Goal: Information Seeking & Learning: Learn about a topic

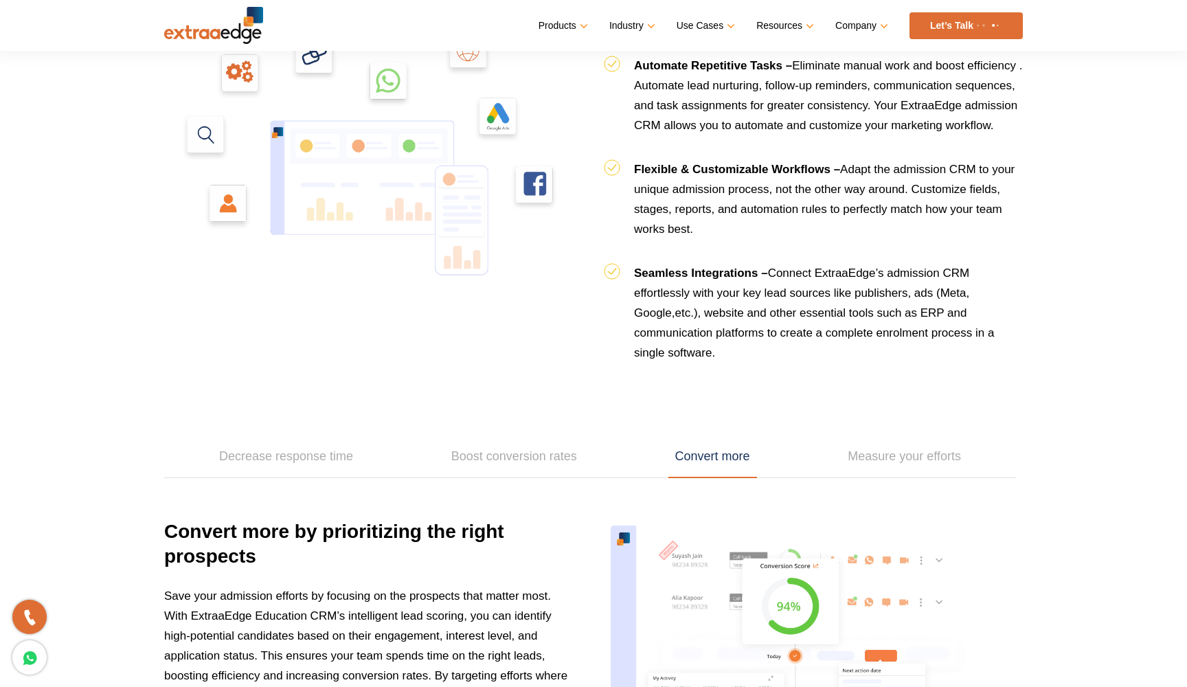
scroll to position [2085, 0]
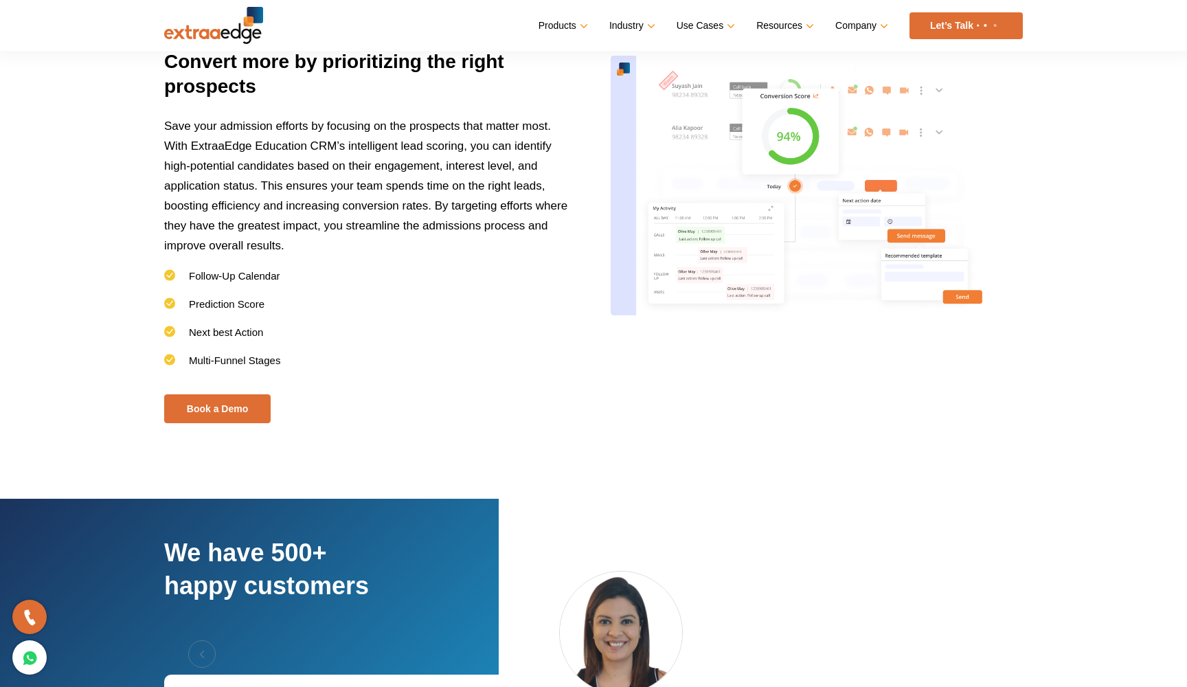
click at [231, 28] on img at bounding box center [213, 25] width 99 height 37
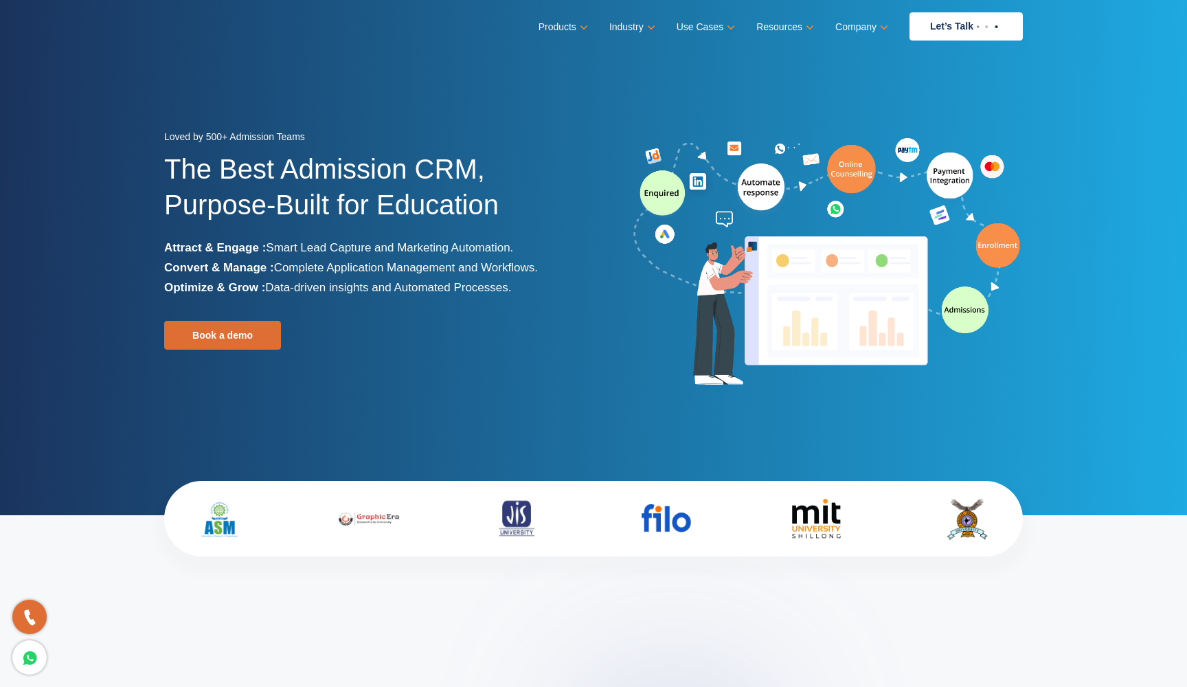
click at [976, 30] on img at bounding box center [988, 26] width 29 height 5
click at [548, 1] on nav "Menu Close Products Education CRM Streamline your entire admissions process on …" at bounding box center [593, 26] width 859 height 53
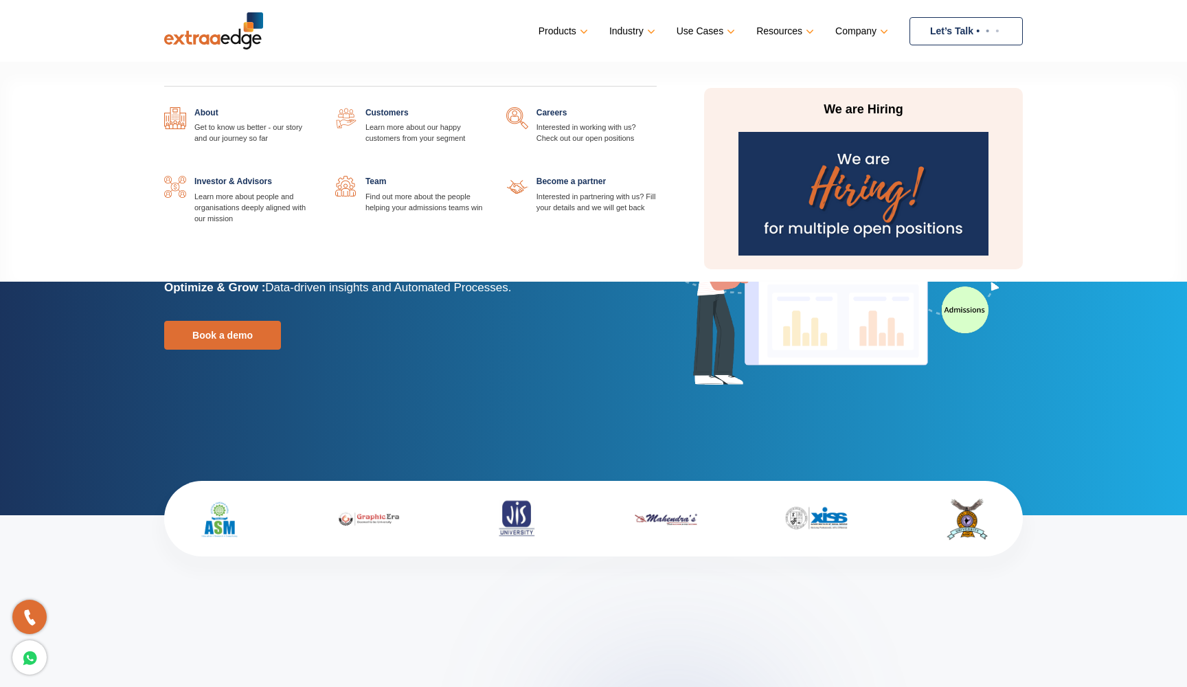
click at [850, 33] on link "Company" at bounding box center [861, 31] width 50 height 20
click at [315, 107] on link at bounding box center [315, 107] width 0 height 0
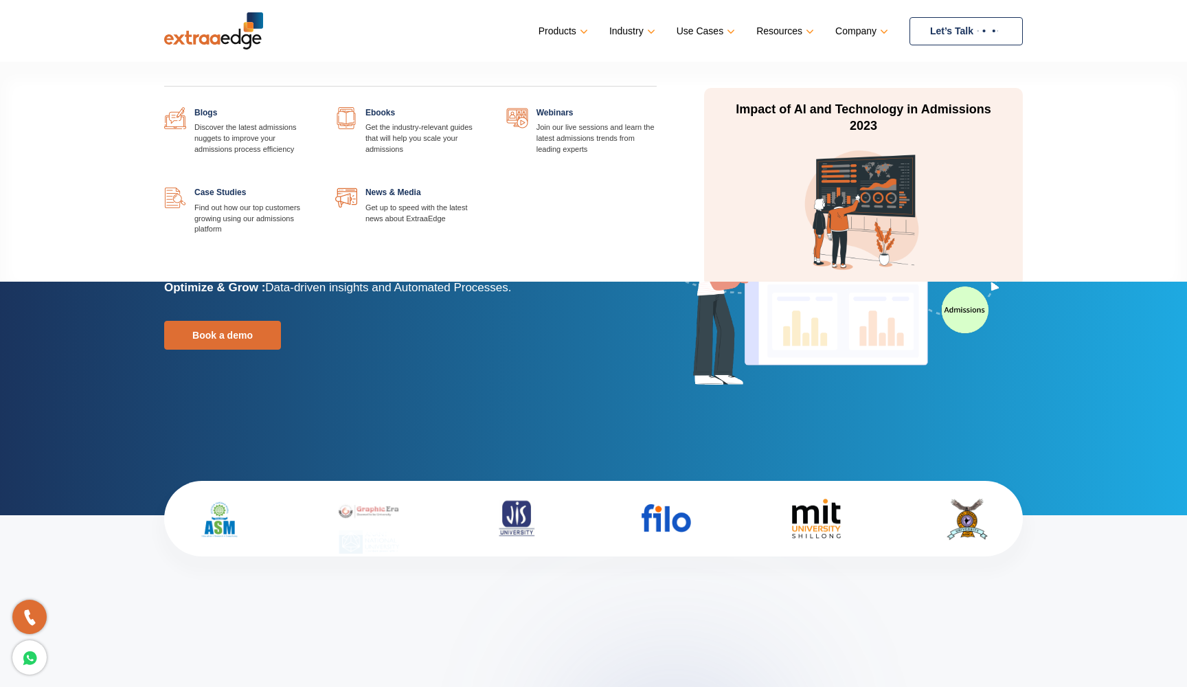
click at [763, 40] on link "Resources" at bounding box center [784, 31] width 55 height 20
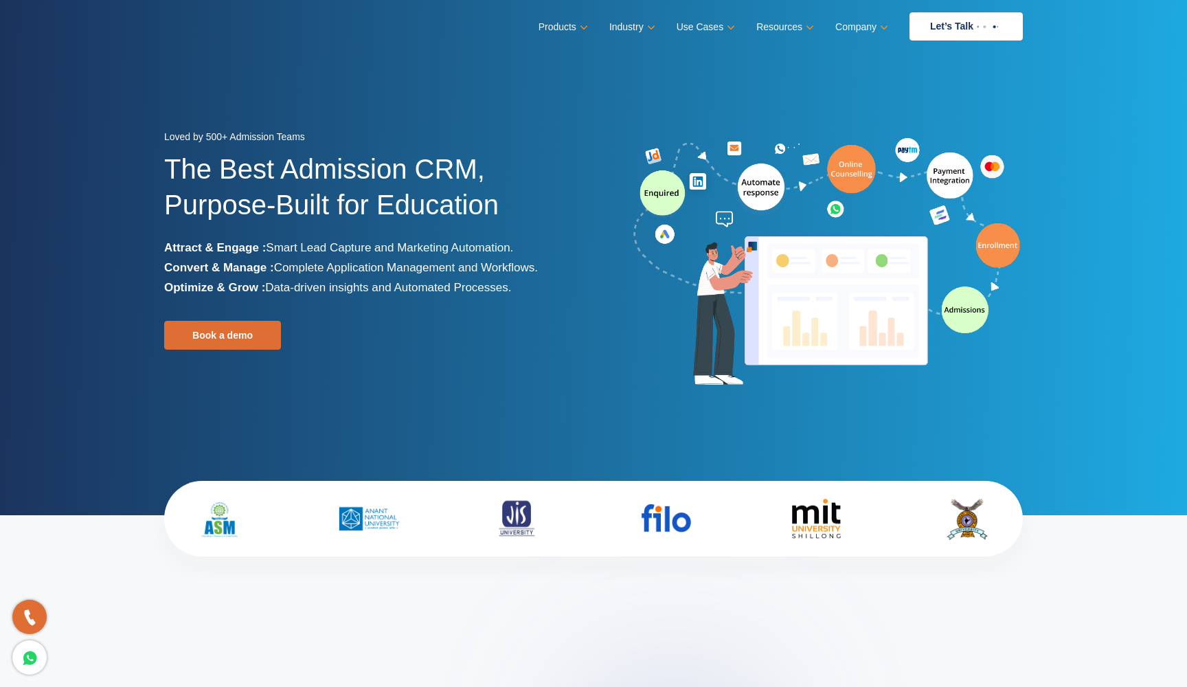
click at [605, 20] on ul "Products Education CRM Streamline your entire admissions process on a single pl…" at bounding box center [781, 26] width 484 height 28
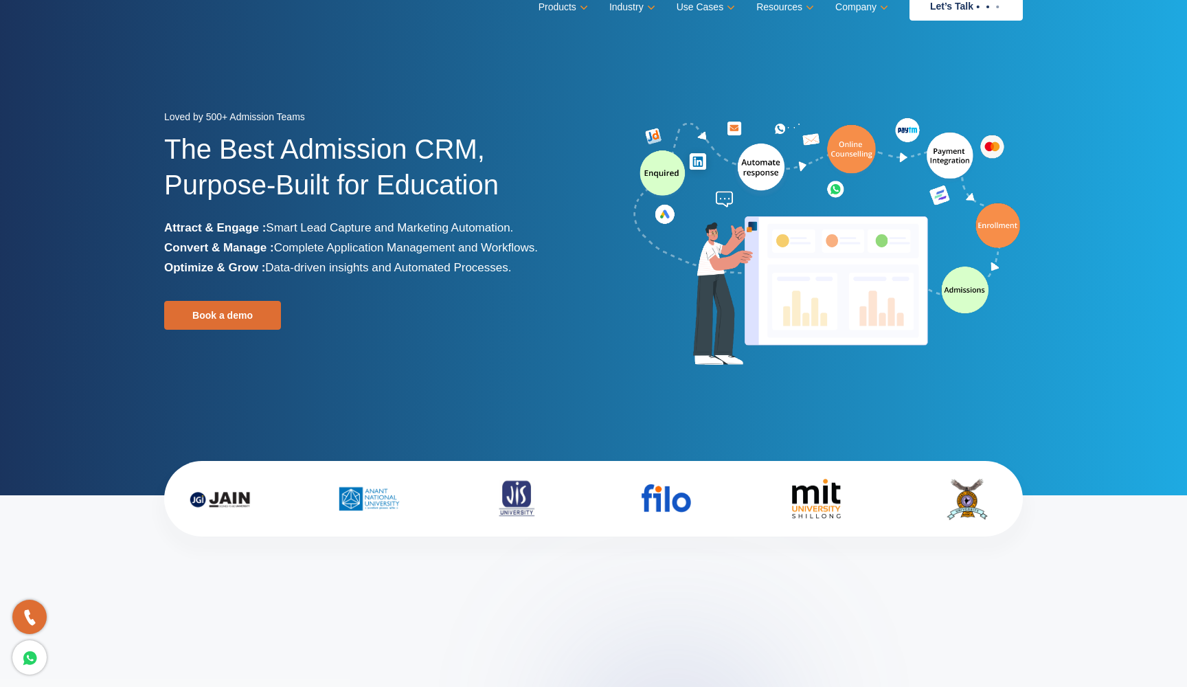
scroll to position [22, 0]
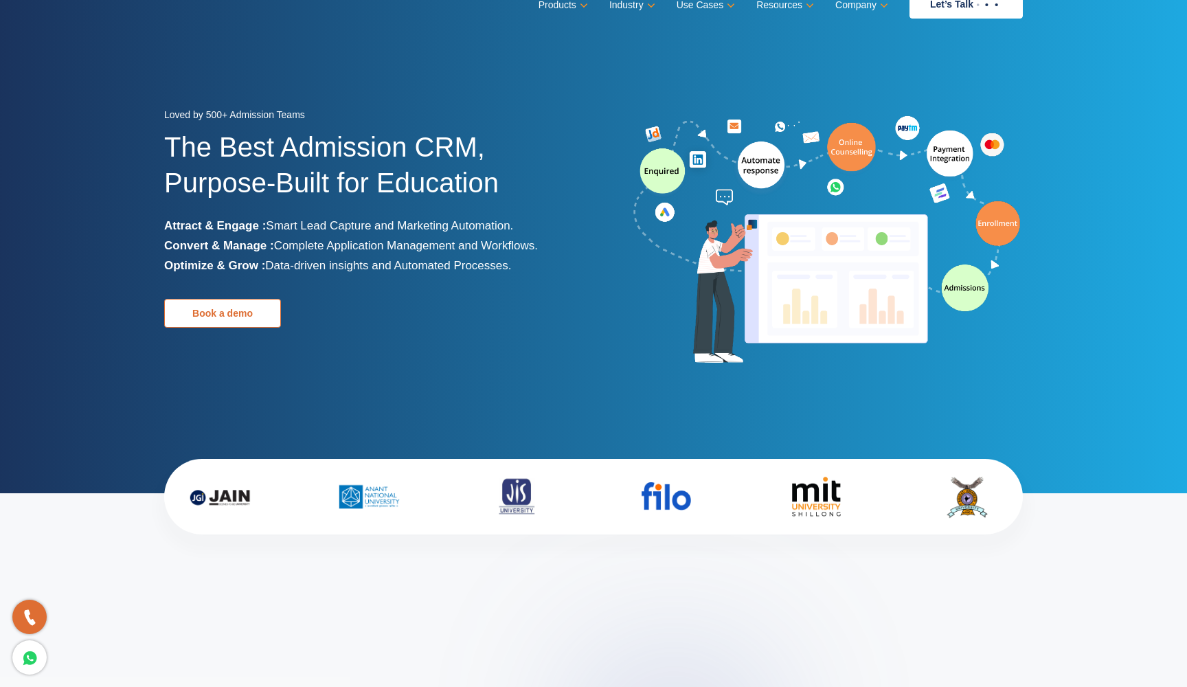
click at [222, 301] on link "Book a demo" at bounding box center [222, 313] width 117 height 29
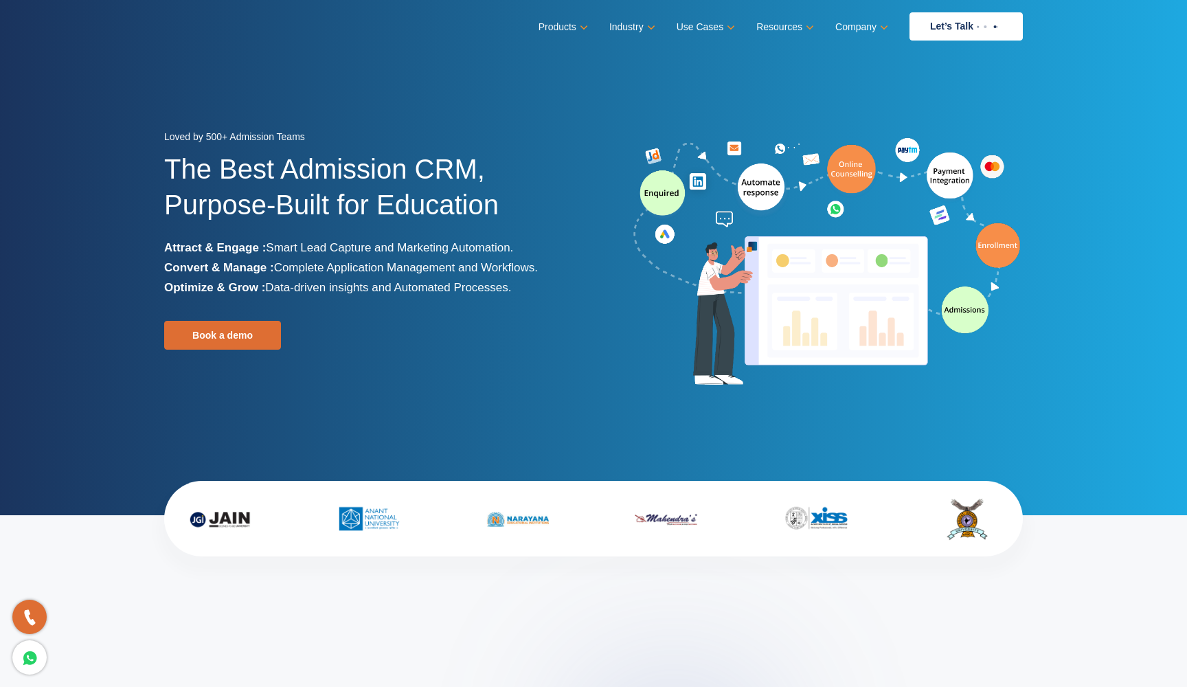
scroll to position [13, 0]
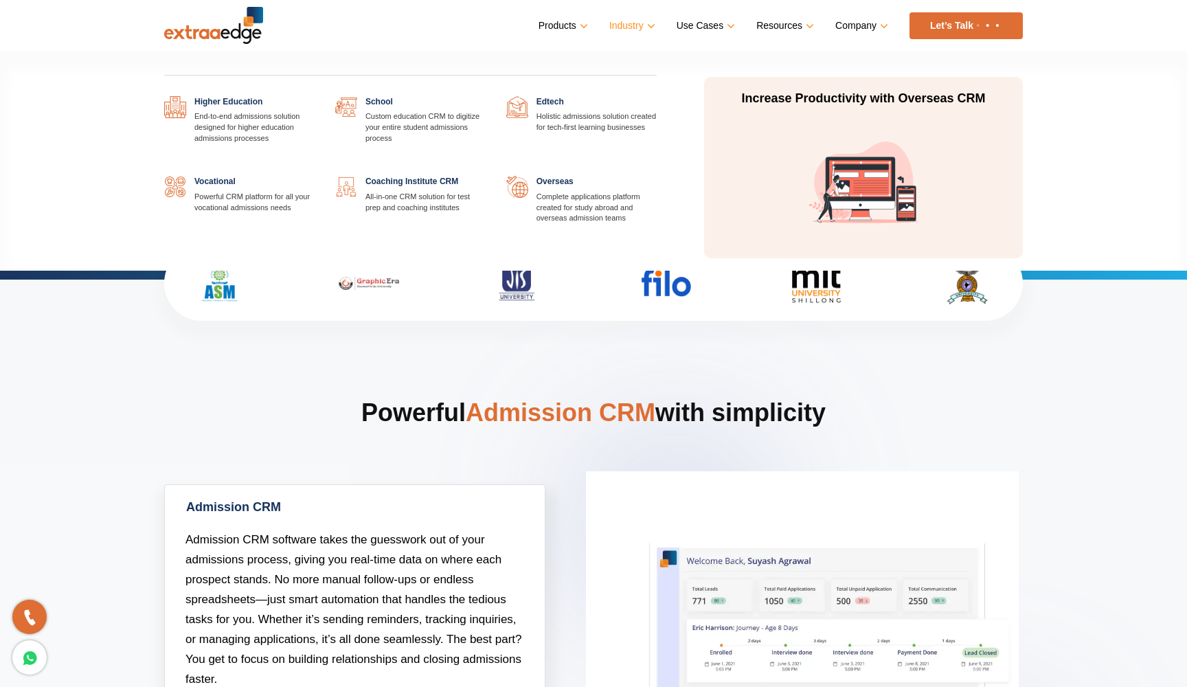
scroll to position [243, 0]
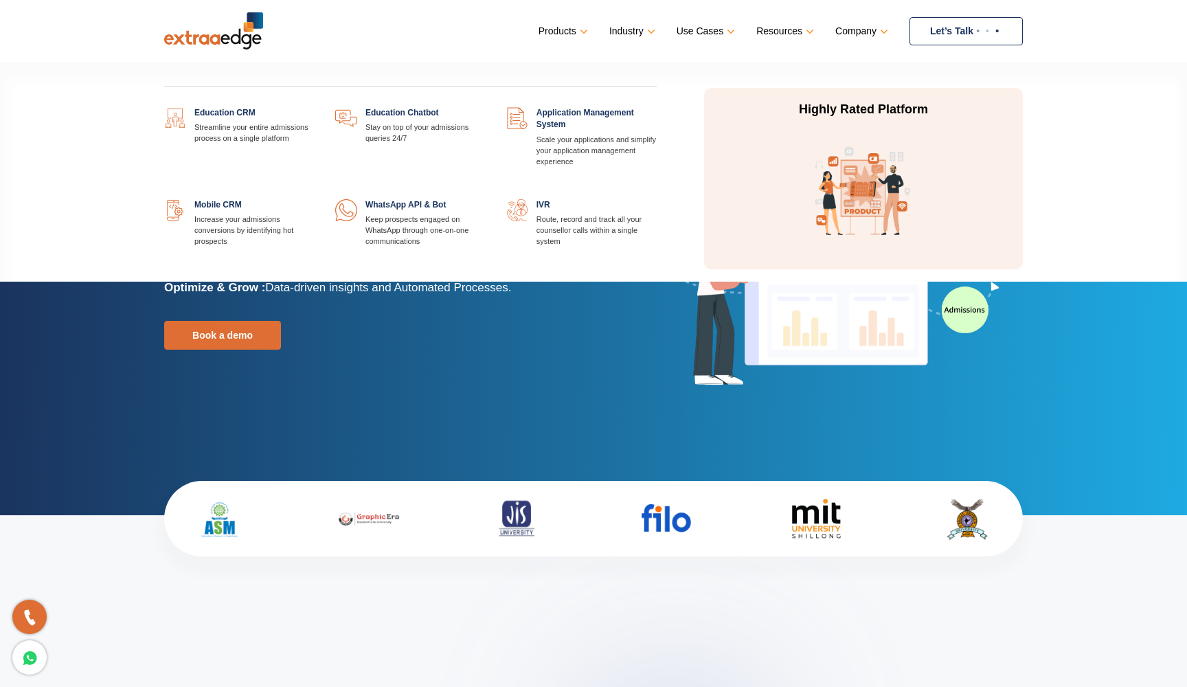
click at [559, 35] on link "Products" at bounding box center [562, 31] width 47 height 20
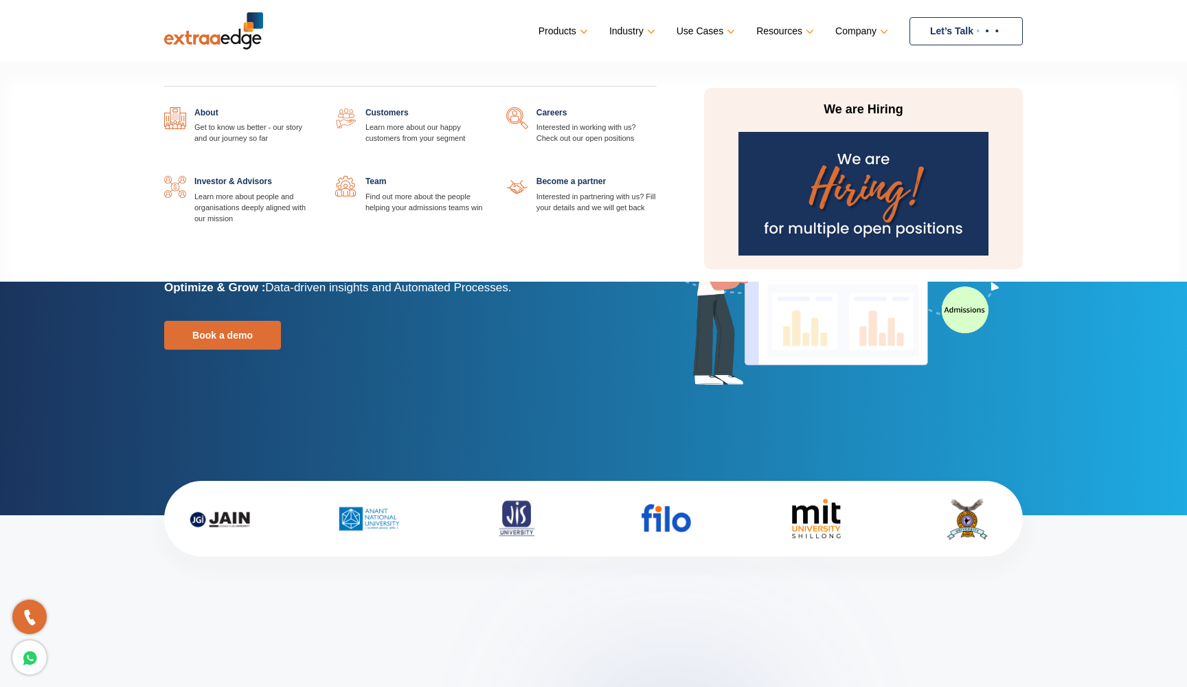
click at [859, 32] on link "Company" at bounding box center [861, 31] width 50 height 20
click at [315, 107] on link at bounding box center [315, 107] width 0 height 0
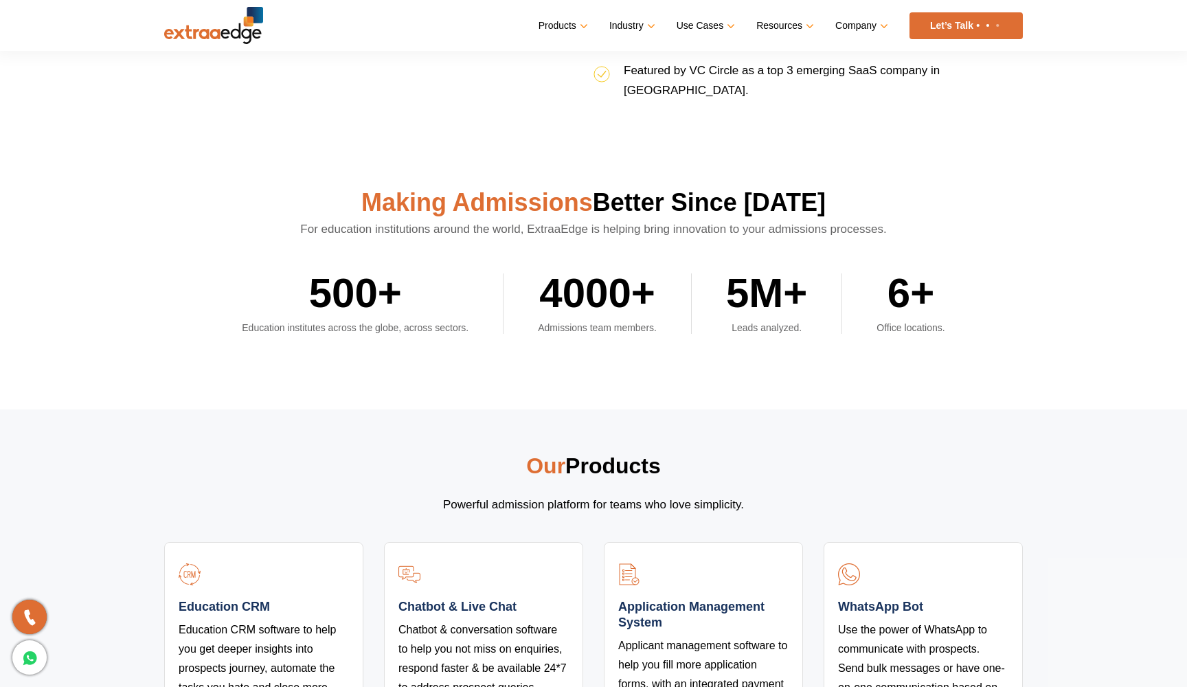
scroll to position [2747, 0]
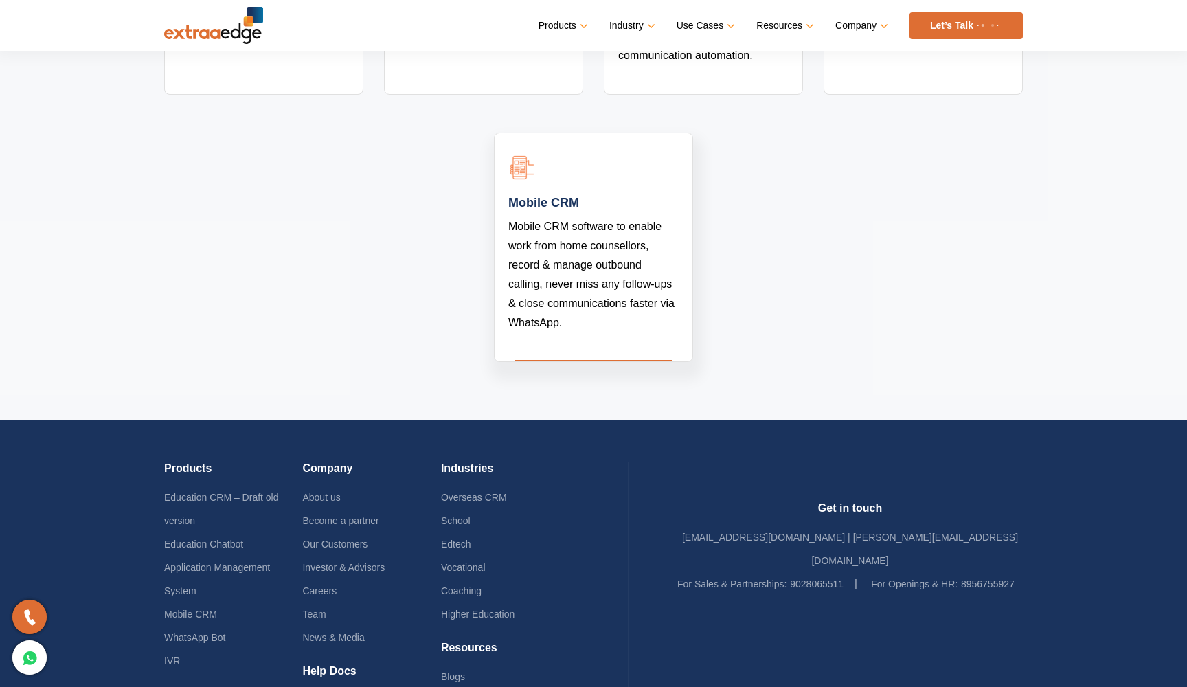
click at [508, 341] on link at bounding box center [508, 341] width 0 height 0
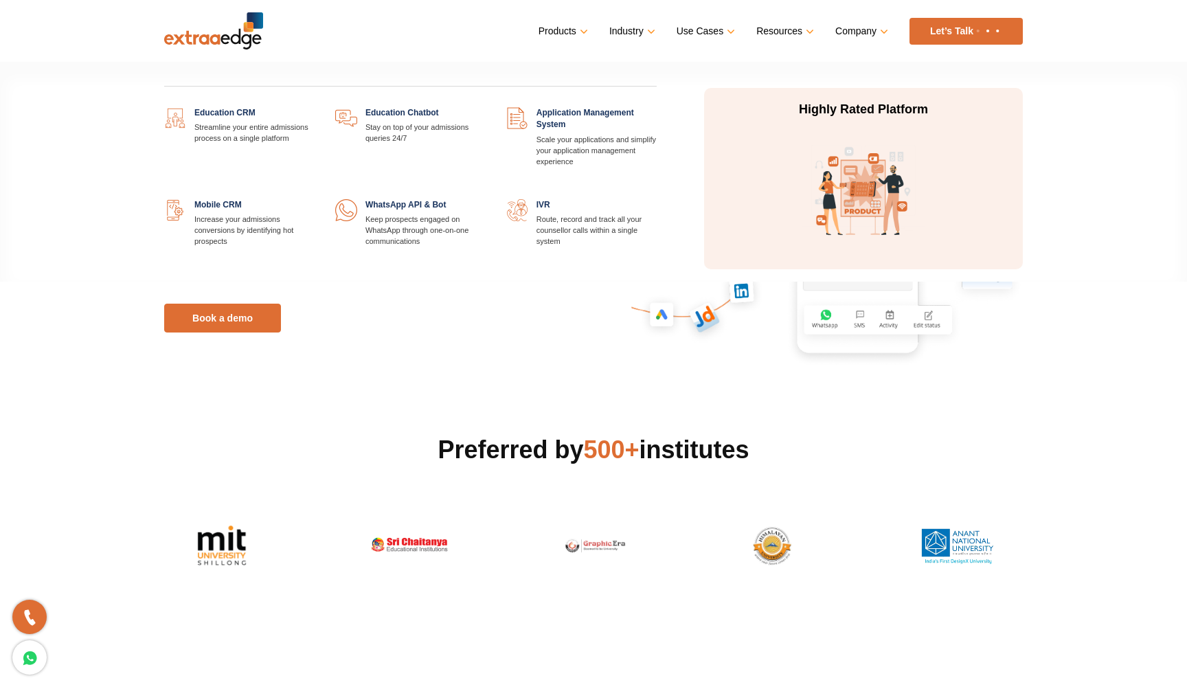
click at [564, 41] on link "Products" at bounding box center [562, 31] width 47 height 20
